Goal: Browse casually

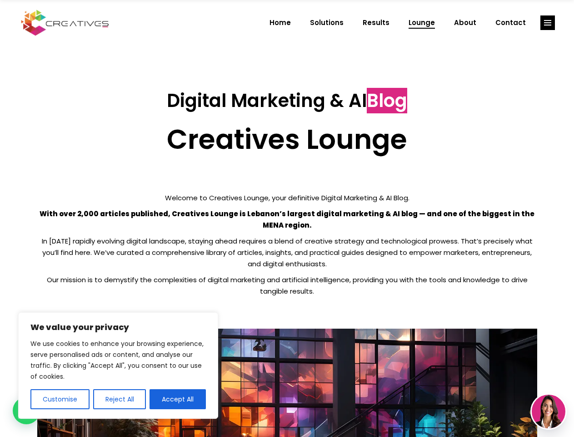
click at [287, 218] on p "With over 2,000 articles published, Creatives Lounge is Lebanon’s largest digit…" at bounding box center [287, 219] width 500 height 23
click at [60, 399] on button "Customise" at bounding box center [59, 399] width 59 height 20
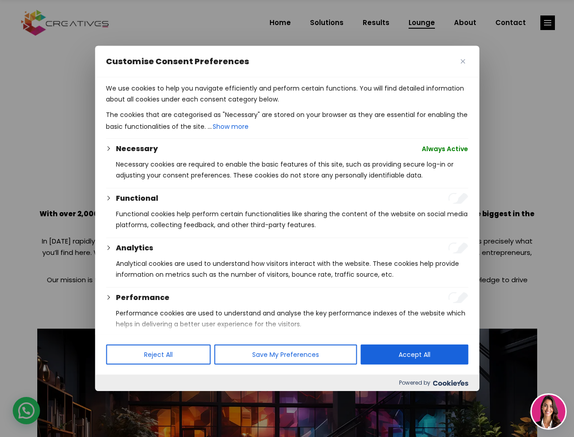
click at [119, 399] on div at bounding box center [287, 218] width 574 height 437
click at [178, 105] on p "We use cookies to help you navigate efficiently and perform certain functions. …" at bounding box center [287, 94] width 363 height 22
click at [548, 23] on div at bounding box center [287, 218] width 574 height 437
click at [549, 411] on img at bounding box center [549, 411] width 34 height 34
